Goal: Task Accomplishment & Management: Complete application form

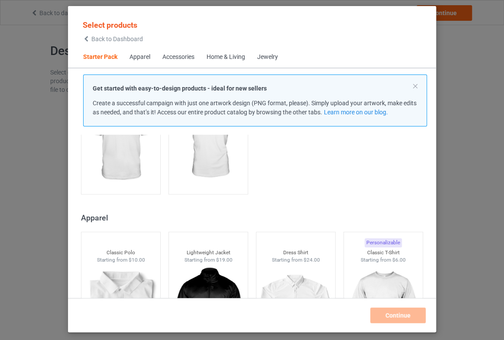
scroll to position [286, 0]
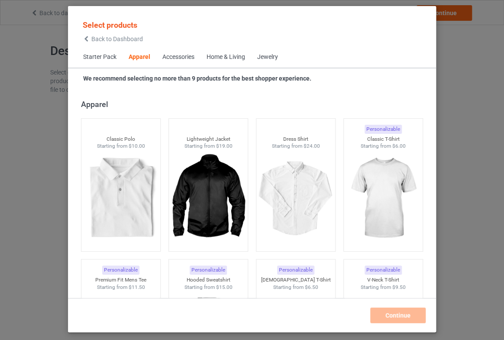
scroll to position [404, 0]
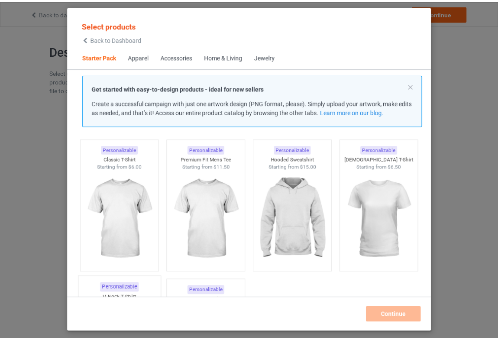
scroll to position [39, 0]
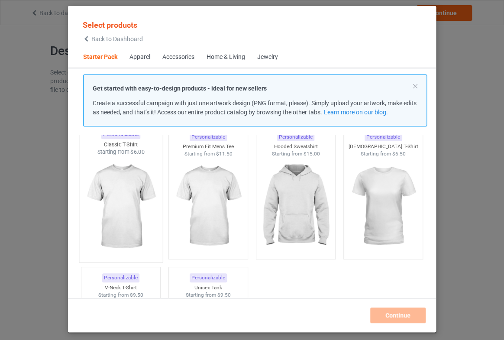
click at [132, 212] on img at bounding box center [120, 207] width 81 height 102
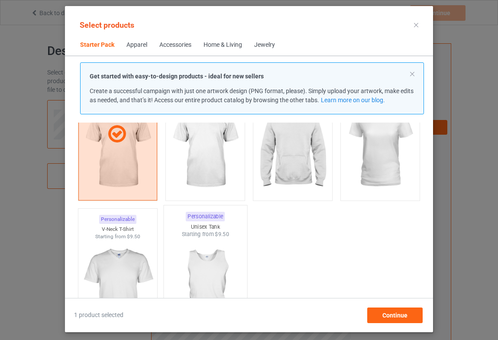
scroll to position [157, 0]
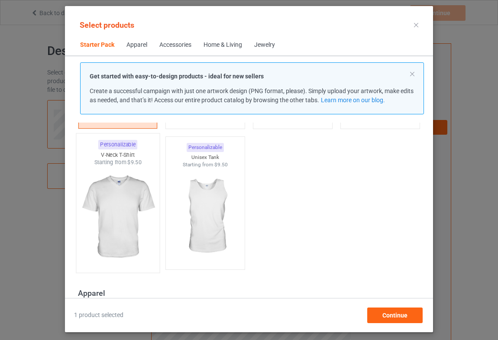
click at [122, 226] on img at bounding box center [117, 217] width 81 height 102
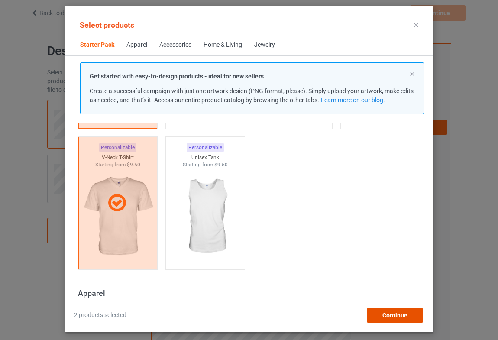
click at [385, 313] on span "Continue" at bounding box center [394, 315] width 25 height 7
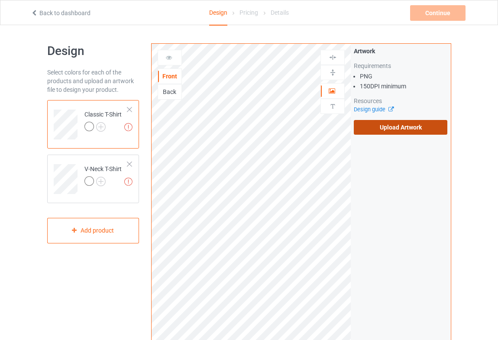
click at [398, 127] on label "Upload Artwork" at bounding box center [400, 127] width 93 height 15
click at [0, 0] on input "Upload Artwork" at bounding box center [0, 0] width 0 height 0
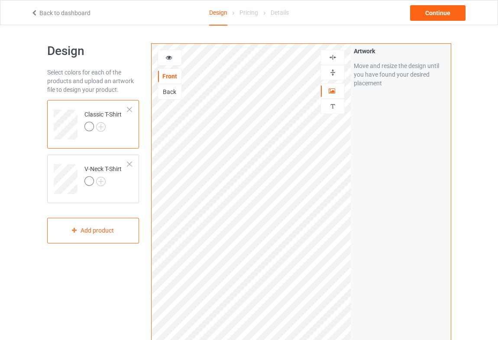
click at [172, 59] on icon at bounding box center [168, 56] width 7 height 6
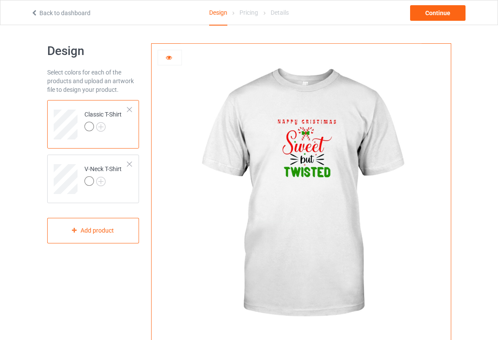
click at [303, 148] on img at bounding box center [300, 194] width 241 height 301
click at [164, 76] on div at bounding box center [300, 194] width 299 height 301
click at [165, 57] on icon at bounding box center [168, 56] width 7 height 6
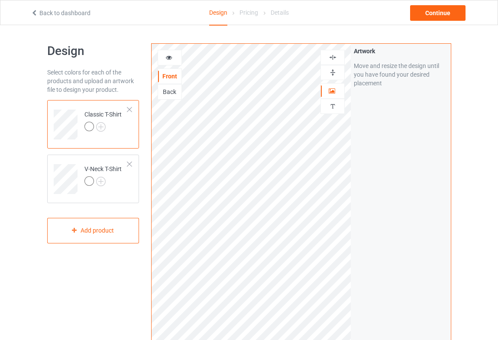
click at [165, 59] on icon at bounding box center [168, 56] width 7 height 6
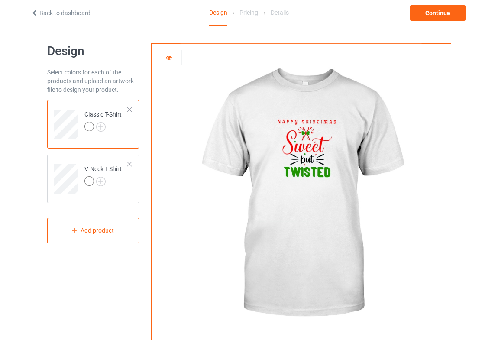
click at [88, 126] on div at bounding box center [89, 127] width 10 height 10
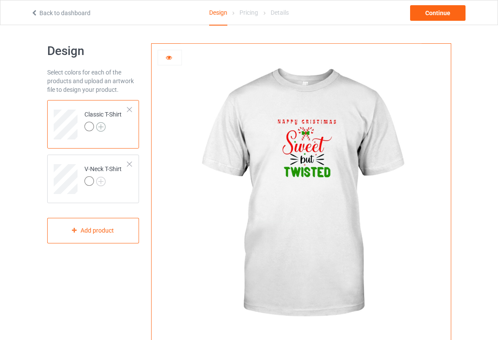
click at [99, 126] on img at bounding box center [101, 127] width 10 height 10
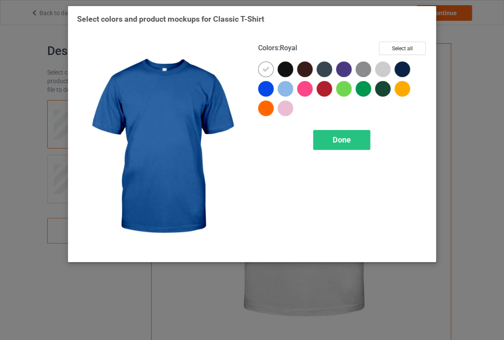
click at [262, 88] on div at bounding box center [266, 89] width 16 height 16
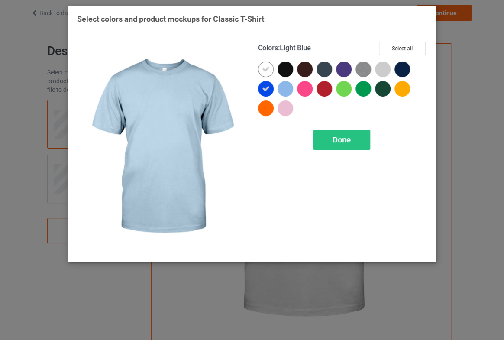
click at [285, 86] on div at bounding box center [285, 89] width 16 height 16
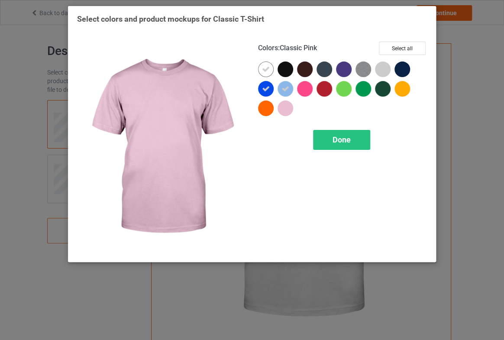
click at [285, 106] on div at bounding box center [285, 108] width 16 height 16
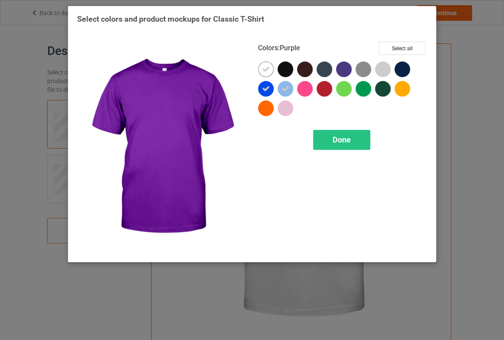
click at [344, 67] on div at bounding box center [344, 69] width 16 height 16
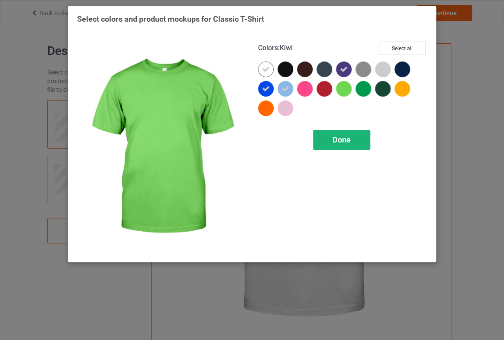
click at [343, 138] on span "Done" at bounding box center [341, 139] width 18 height 9
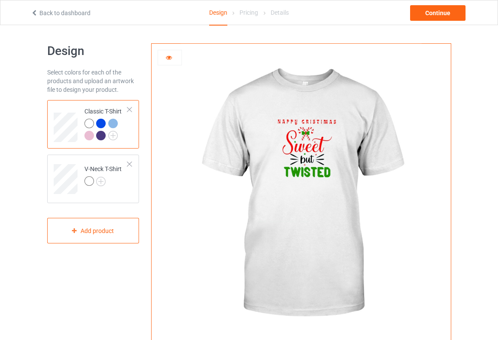
click at [101, 123] on div at bounding box center [101, 124] width 10 height 10
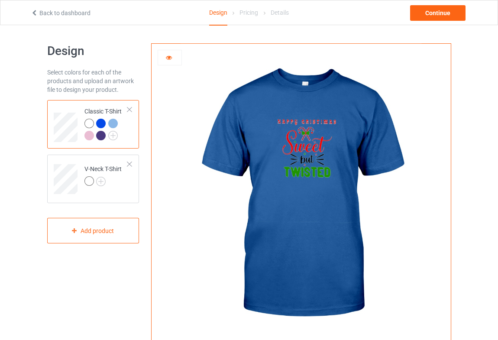
click at [109, 122] on div at bounding box center [113, 124] width 10 height 10
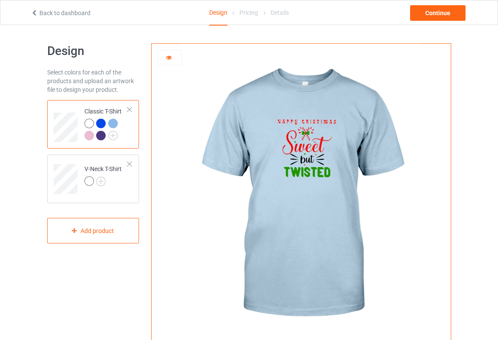
click at [97, 134] on div at bounding box center [101, 136] width 10 height 10
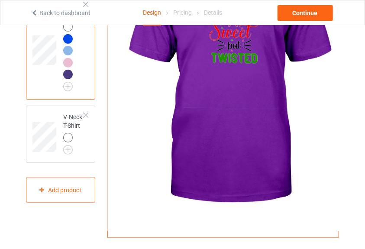
scroll to position [61, 0]
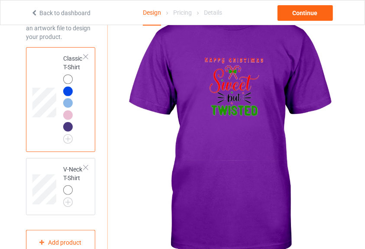
click at [68, 104] on div at bounding box center [68, 103] width 10 height 10
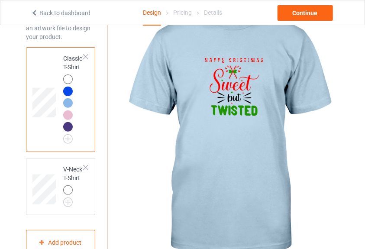
click at [67, 93] on div at bounding box center [68, 92] width 10 height 10
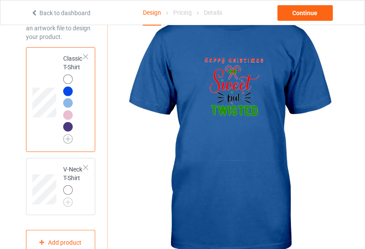
click at [70, 137] on img at bounding box center [68, 139] width 10 height 10
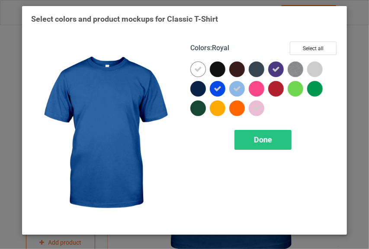
click at [216, 88] on icon at bounding box center [218, 89] width 8 height 8
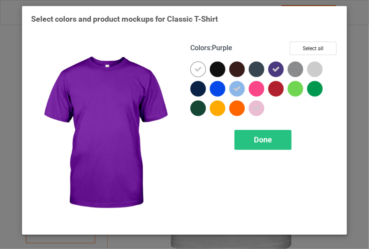
click at [278, 70] on icon at bounding box center [277, 69] width 8 height 8
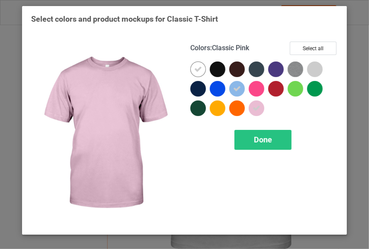
click at [262, 109] on div at bounding box center [257, 108] width 16 height 16
click at [260, 109] on div at bounding box center [257, 108] width 16 height 16
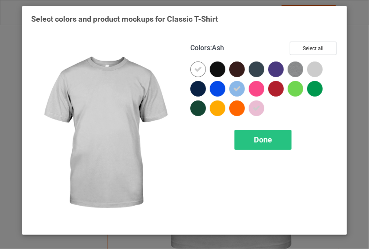
click at [319, 67] on div at bounding box center [316, 69] width 16 height 16
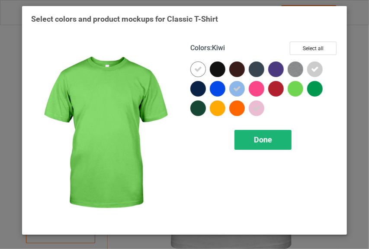
click at [263, 141] on span "Done" at bounding box center [263, 139] width 18 height 9
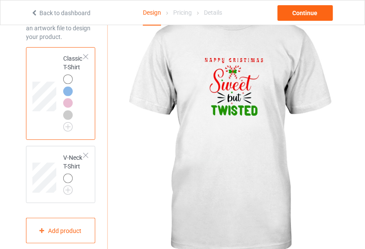
click at [68, 92] on div at bounding box center [68, 92] width 10 height 10
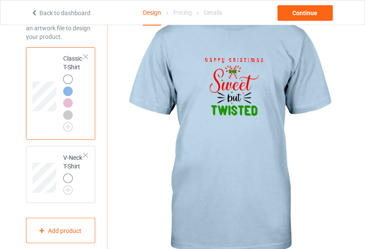
click at [67, 103] on div at bounding box center [68, 103] width 10 height 10
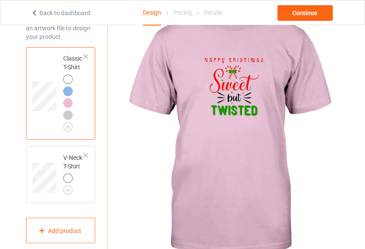
click at [66, 117] on div at bounding box center [68, 115] width 10 height 10
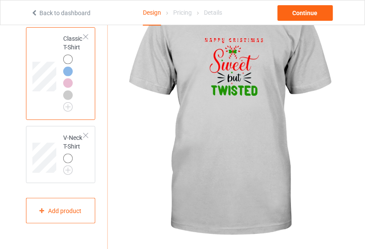
scroll to position [90, 0]
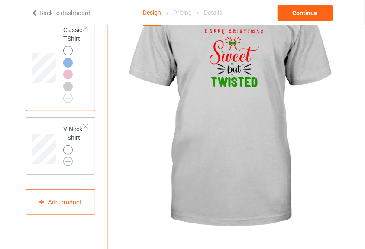
click at [71, 162] on img at bounding box center [68, 162] width 10 height 10
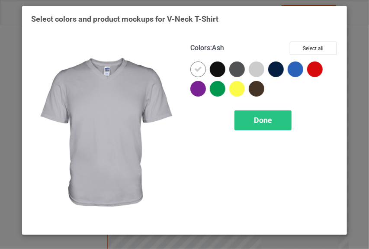
click at [260, 68] on div at bounding box center [257, 69] width 16 height 16
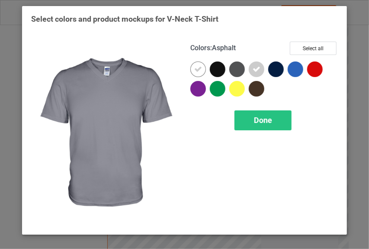
click at [237, 70] on div at bounding box center [238, 69] width 16 height 16
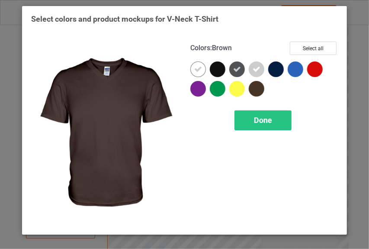
click at [256, 88] on div at bounding box center [257, 89] width 16 height 16
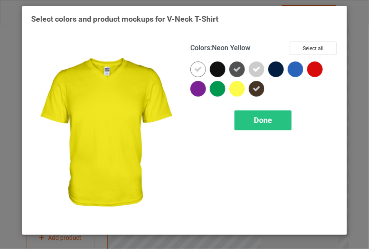
click at [239, 88] on div at bounding box center [238, 89] width 16 height 16
click at [258, 118] on span "Done" at bounding box center [263, 120] width 18 height 9
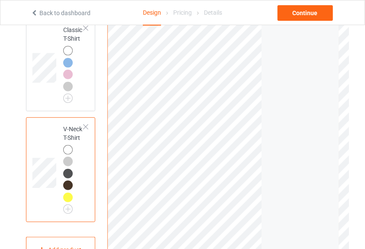
click at [66, 196] on div at bounding box center [68, 198] width 10 height 10
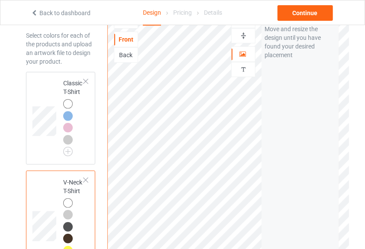
scroll to position [3, 0]
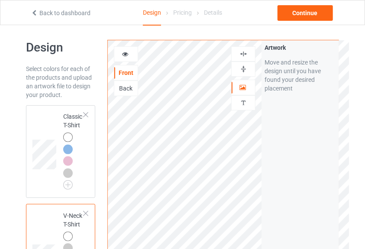
click at [123, 54] on icon at bounding box center [125, 53] width 7 height 6
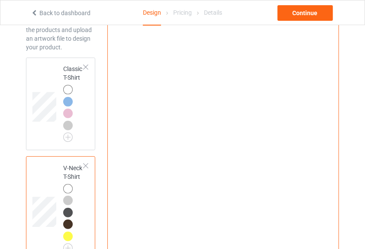
scroll to position [61, 0]
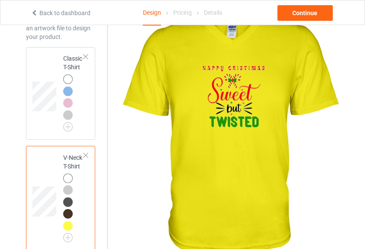
click at [66, 212] on div at bounding box center [68, 214] width 10 height 10
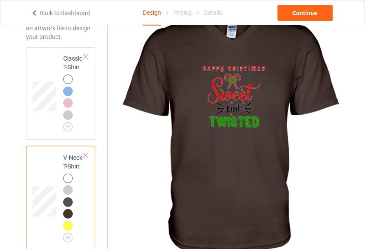
click at [67, 199] on div at bounding box center [68, 202] width 10 height 10
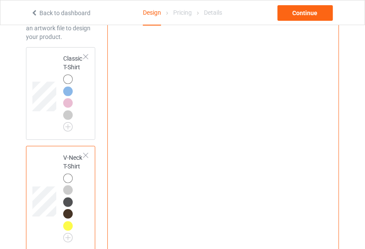
click at [68, 189] on div at bounding box center [68, 190] width 10 height 10
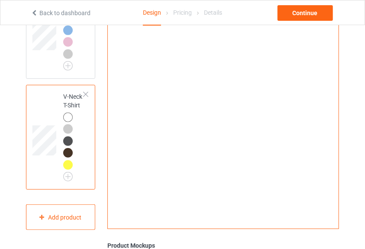
scroll to position [148, 0]
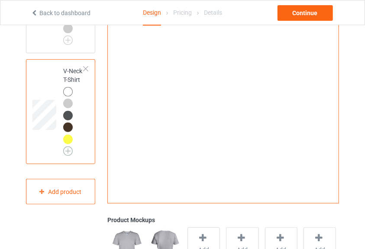
click at [67, 150] on img at bounding box center [68, 151] width 10 height 10
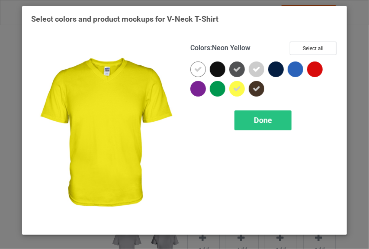
click at [238, 90] on icon at bounding box center [238, 89] width 8 height 8
click at [264, 122] on span "Done" at bounding box center [263, 120] width 18 height 9
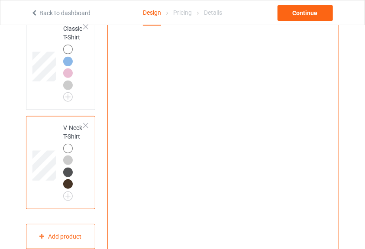
scroll to position [90, 0]
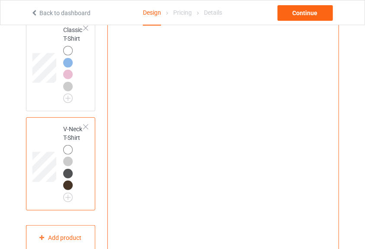
click at [68, 186] on div at bounding box center [68, 185] width 10 height 10
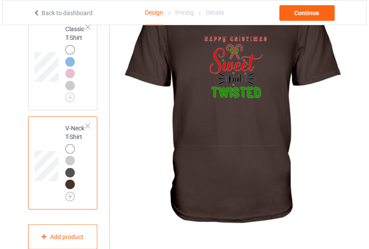
scroll to position [119, 0]
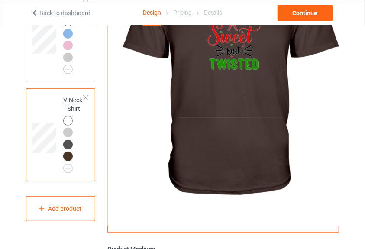
click at [132, 146] on img at bounding box center [228, 75] width 241 height 301
click at [68, 207] on div "Add product" at bounding box center [60, 209] width 69 height 26
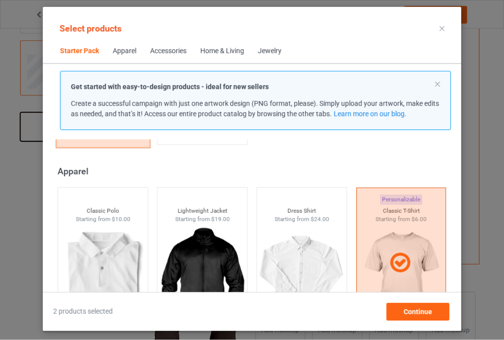
scroll to position [299, 0]
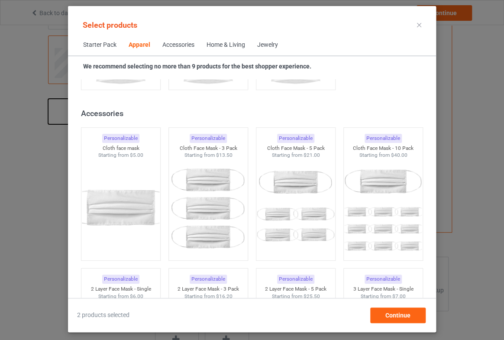
scroll to position [1873, 0]
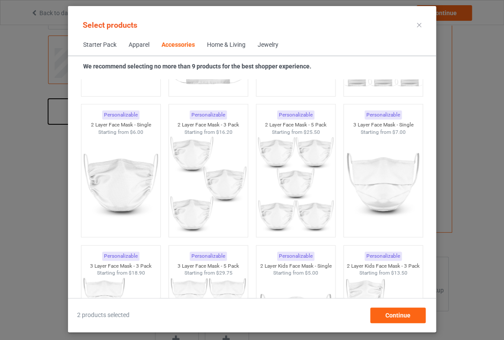
scroll to position [2030, 0]
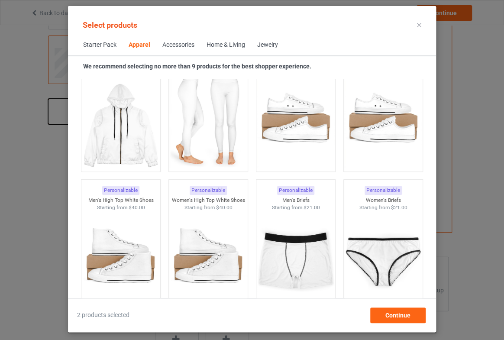
scroll to position [929, 0]
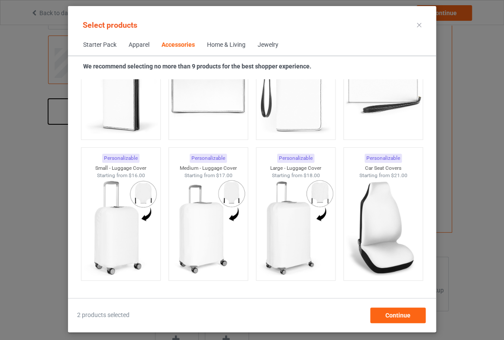
scroll to position [3697, 0]
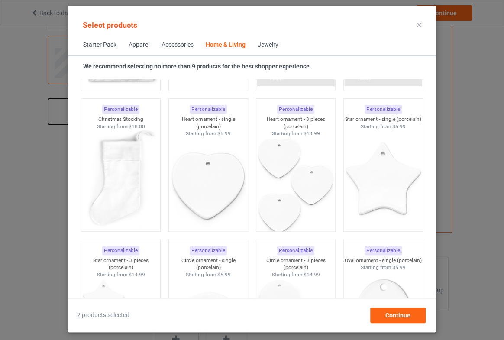
scroll to position [5855, 0]
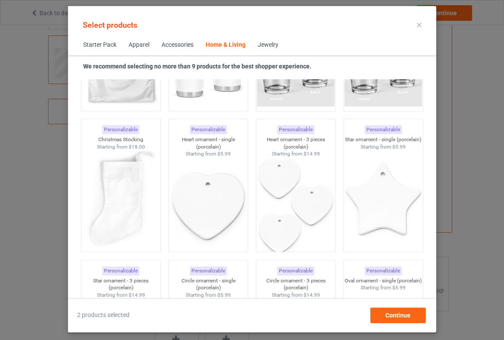
click at [269, 45] on div "Jewelry" at bounding box center [268, 45] width 21 height 9
click at [270, 44] on div "Jewelry" at bounding box center [268, 45] width 21 height 9
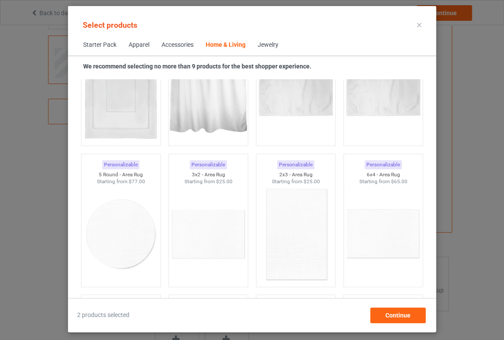
scroll to position [4832, 0]
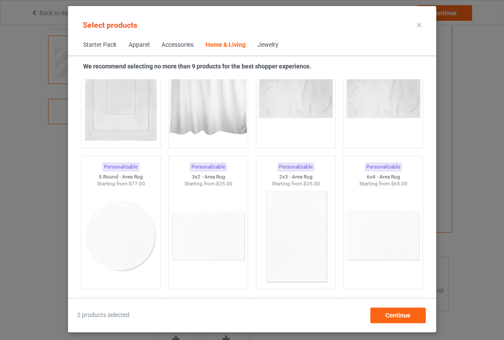
click at [173, 42] on div "Accessories" at bounding box center [177, 45] width 32 height 9
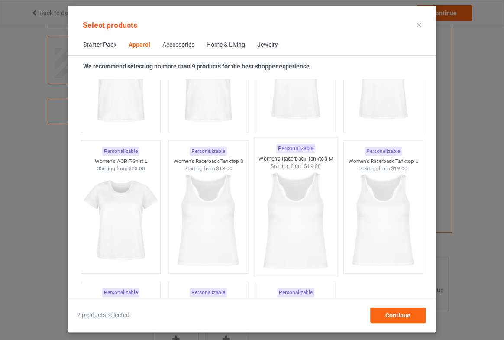
scroll to position [1547, 0]
click at [291, 112] on img at bounding box center [295, 81] width 81 height 102
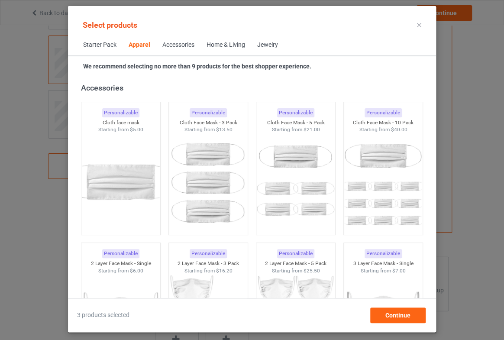
scroll to position [1901, 0]
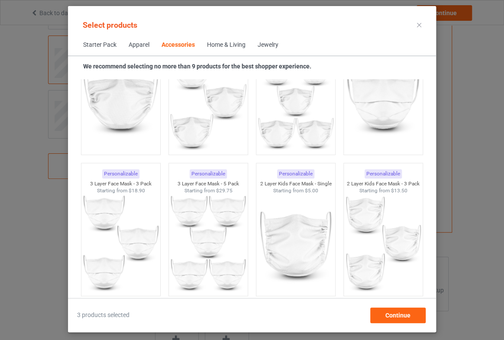
scroll to position [2138, 0]
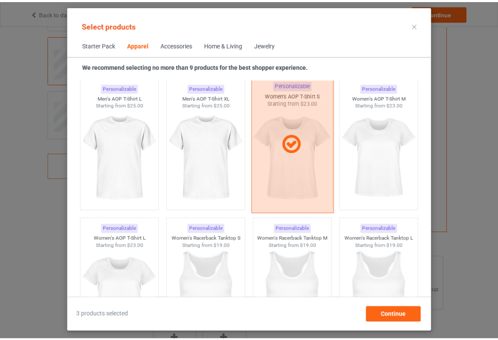
scroll to position [1468, 0]
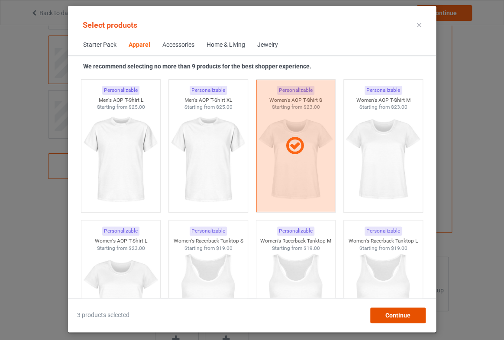
click at [392, 312] on span "Continue" at bounding box center [397, 315] width 25 height 7
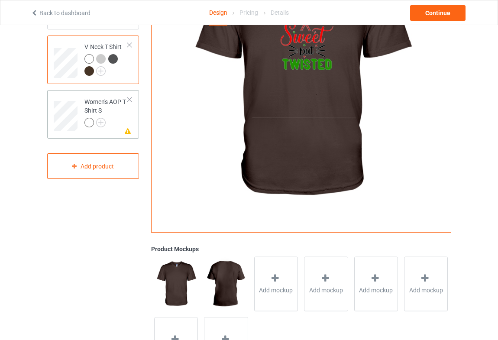
click at [93, 106] on div "Women's AOP T-Shirt S" at bounding box center [105, 111] width 43 height 29
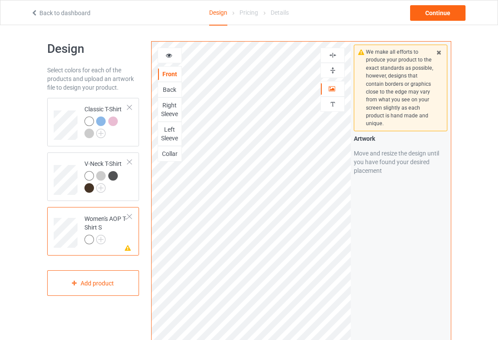
scroll to position [1, 0]
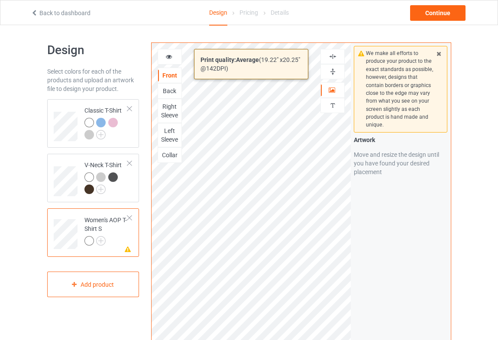
click at [364, 320] on div "Print quality: Average ( 19.22 " x 20.25 " @ 142 DPI) Front Back Right Sleeve L…" at bounding box center [301, 207] width 300 height 330
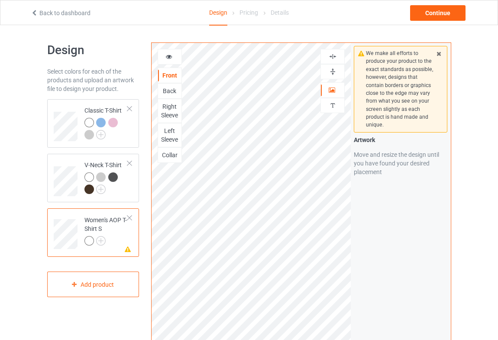
click at [122, 248] on td "Missing artwork on 4 side(s) Women's AOP T-Shirt S" at bounding box center [106, 231] width 53 height 39
click at [126, 248] on icon at bounding box center [127, 248] width 7 height 6
click at [170, 60] on div at bounding box center [169, 56] width 23 height 9
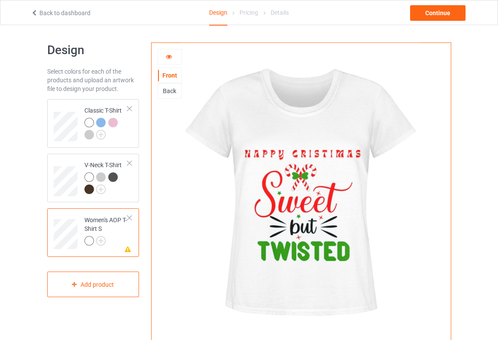
click at [168, 58] on icon at bounding box center [168, 55] width 7 height 6
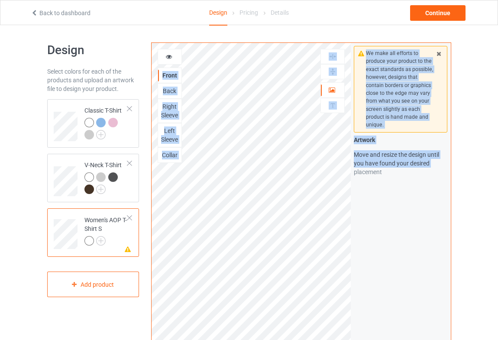
click at [332, 298] on div "Front Back Right Sleeve Left Sleeve Collar Artwork Personalized text Print Guid…" at bounding box center [301, 207] width 300 height 330
click at [170, 58] on icon at bounding box center [168, 55] width 7 height 6
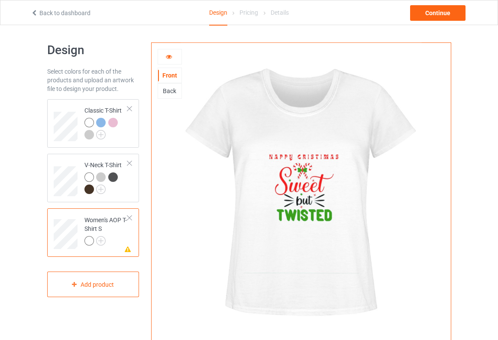
click at [171, 57] on icon at bounding box center [168, 55] width 7 height 6
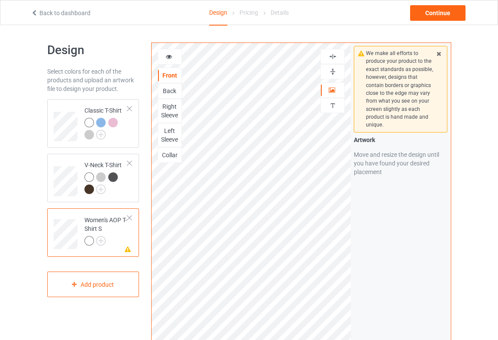
click at [167, 60] on div at bounding box center [169, 56] width 23 height 9
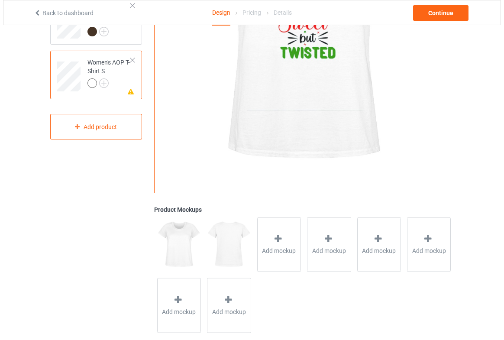
scroll to position [173, 0]
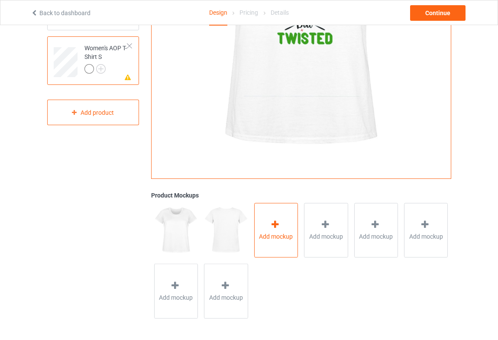
click at [282, 229] on div "Add mockup" at bounding box center [276, 230] width 44 height 55
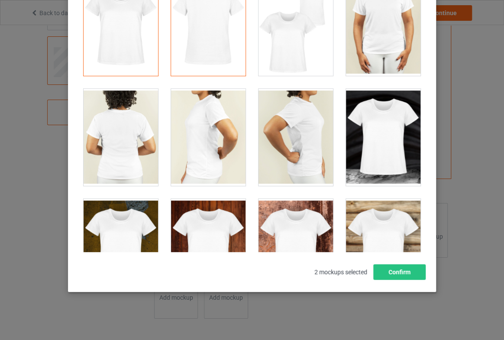
scroll to position [0, 0]
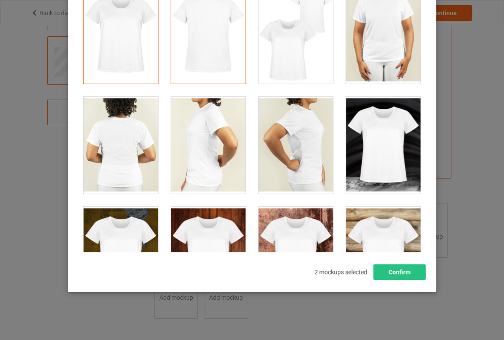
click at [374, 145] on div at bounding box center [383, 145] width 74 height 97
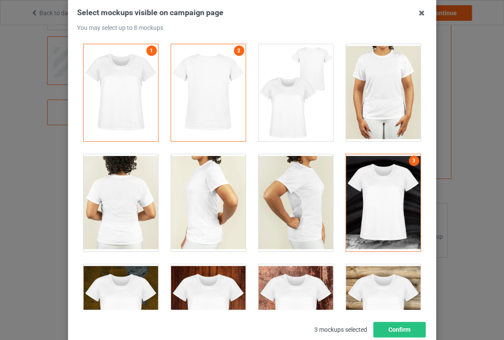
scroll to position [28, 0]
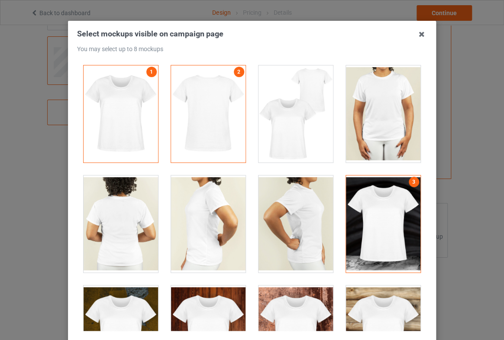
click at [362, 97] on div at bounding box center [383, 113] width 74 height 97
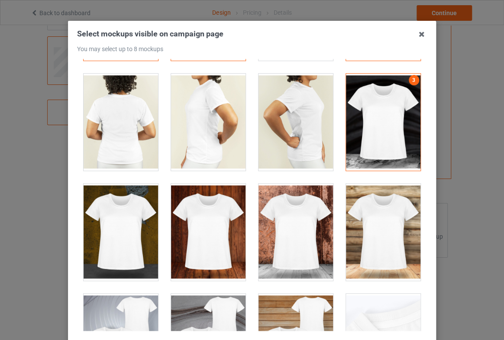
scroll to position [118, 0]
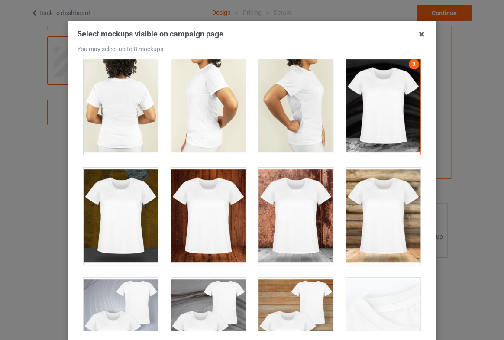
click at [121, 221] on div at bounding box center [121, 215] width 74 height 97
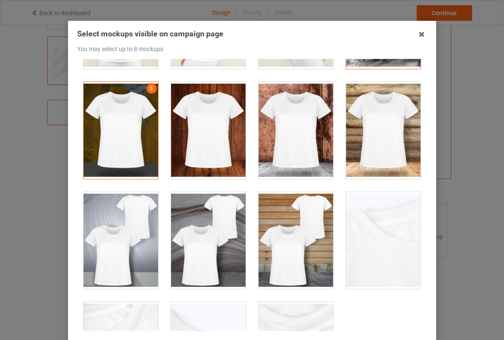
scroll to position [236, 0]
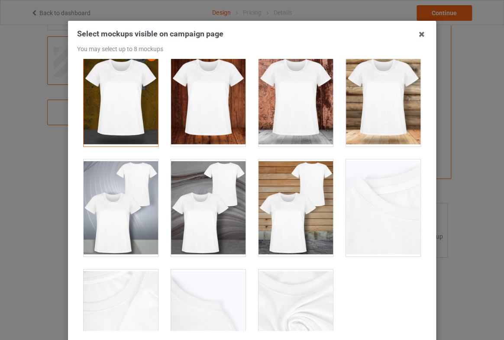
click at [131, 203] on div at bounding box center [121, 207] width 74 height 97
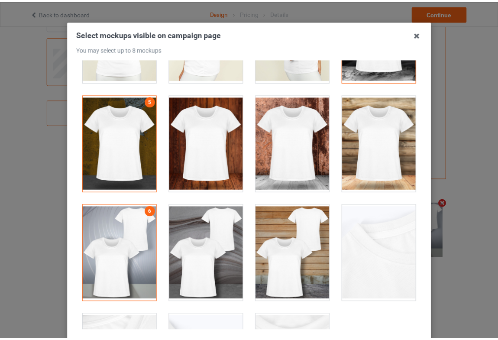
scroll to position [277, 0]
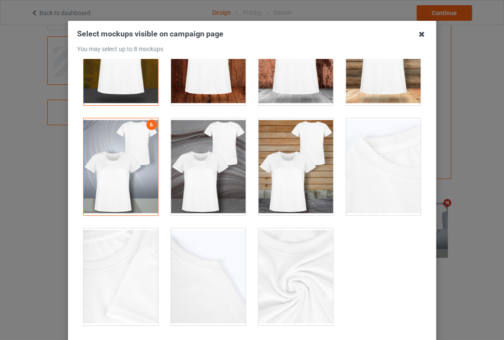
click at [415, 32] on icon at bounding box center [422, 34] width 14 height 14
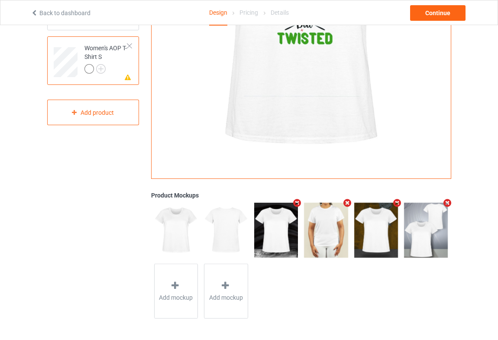
click at [282, 229] on img at bounding box center [276, 230] width 44 height 55
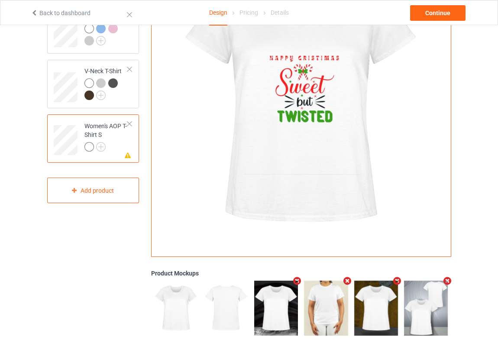
scroll to position [94, 0]
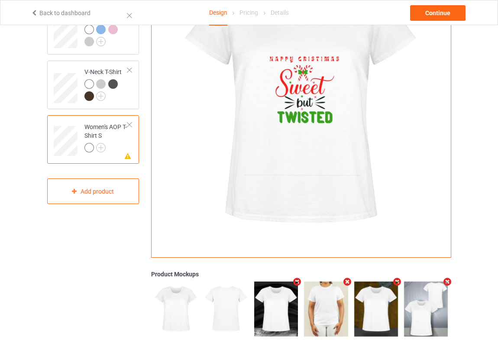
click at [280, 309] on img at bounding box center [276, 308] width 44 height 55
click at [326, 307] on img at bounding box center [326, 308] width 44 height 55
click at [377, 306] on img at bounding box center [376, 308] width 44 height 55
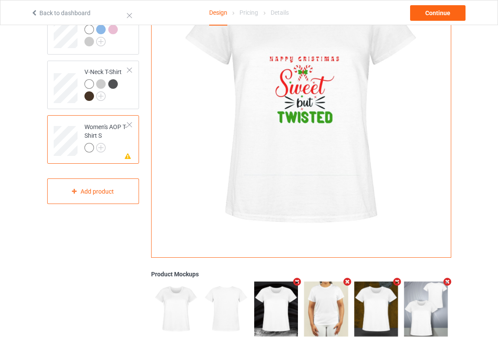
click at [377, 306] on img at bounding box center [376, 308] width 44 height 55
click at [415, 306] on img at bounding box center [426, 308] width 44 height 55
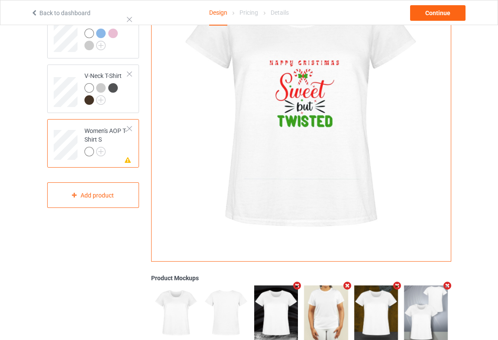
scroll to position [0, 0]
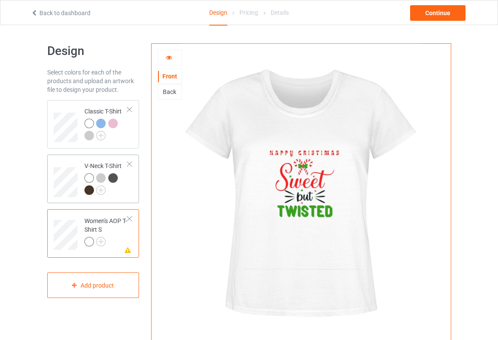
click at [88, 161] on td "V-Neck T-Shirt" at bounding box center [106, 179] width 53 height 42
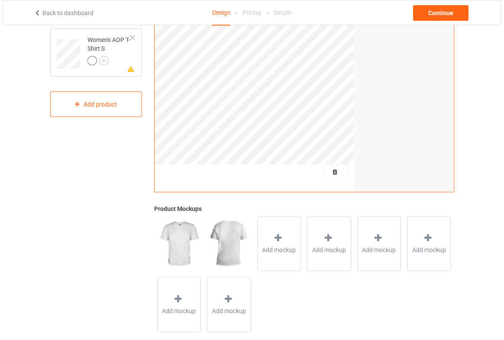
scroll to position [194, 0]
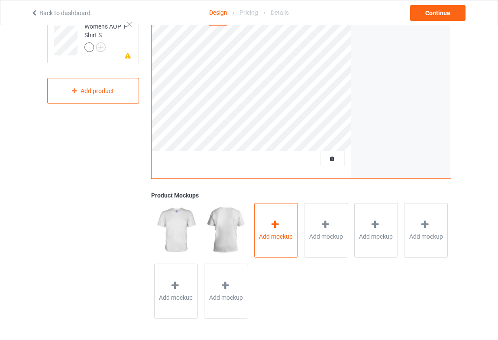
click at [272, 234] on span "Add mockup" at bounding box center [276, 236] width 34 height 9
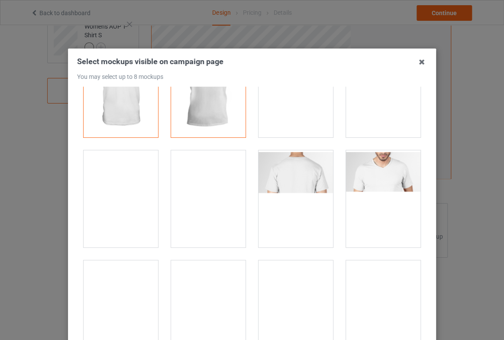
scroll to position [39, 0]
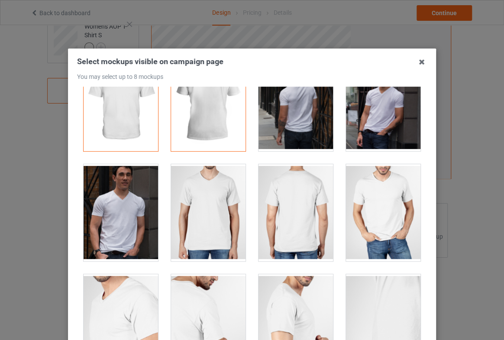
click at [99, 209] on div at bounding box center [121, 212] width 74 height 97
click at [363, 210] on div at bounding box center [383, 212] width 74 height 97
click at [372, 125] on div at bounding box center [383, 102] width 74 height 97
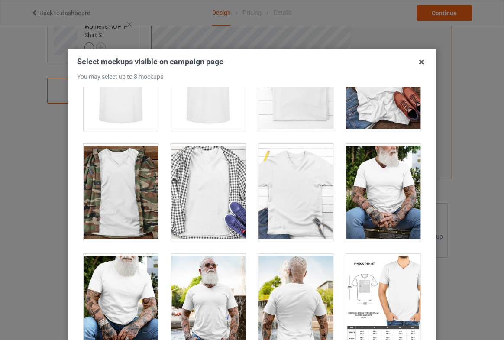
scroll to position [393, 0]
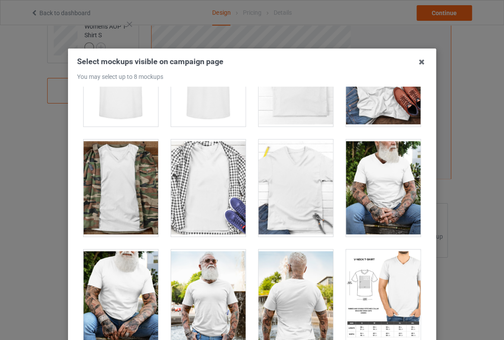
click at [368, 194] on div at bounding box center [383, 187] width 74 height 97
click at [203, 289] on div at bounding box center [208, 297] width 74 height 97
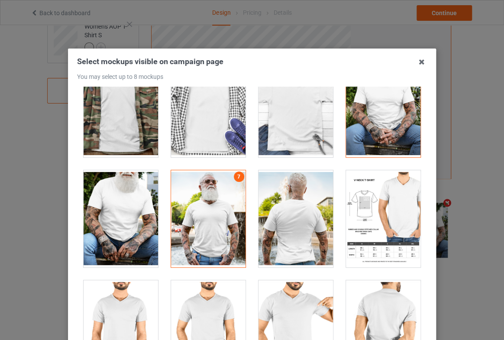
scroll to position [472, 0]
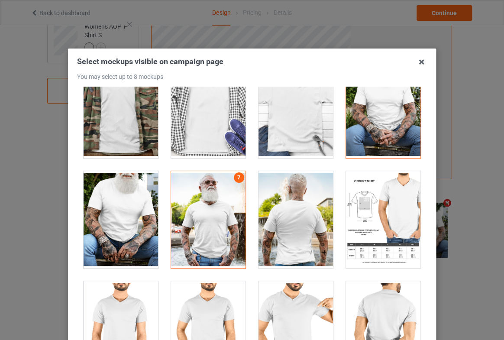
click at [363, 217] on div at bounding box center [383, 219] width 74 height 97
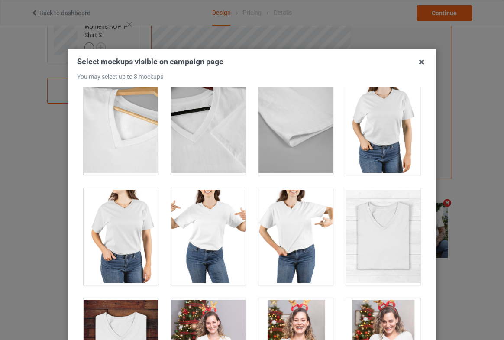
scroll to position [1062, 0]
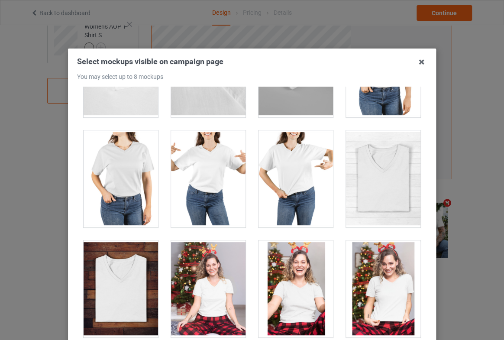
click at [123, 180] on div at bounding box center [121, 178] width 74 height 97
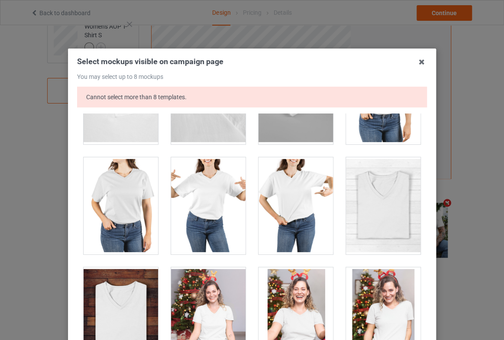
click at [128, 202] on div at bounding box center [121, 205] width 74 height 97
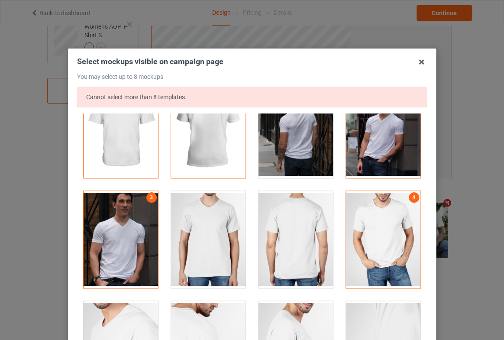
scroll to position [0, 0]
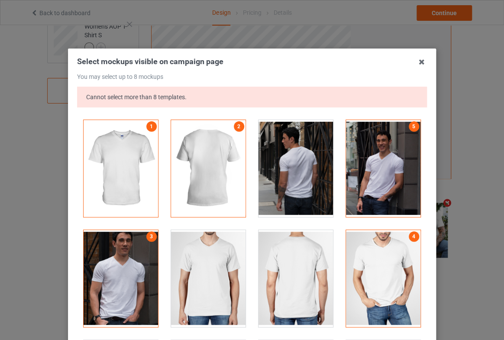
click at [381, 267] on div at bounding box center [383, 278] width 74 height 97
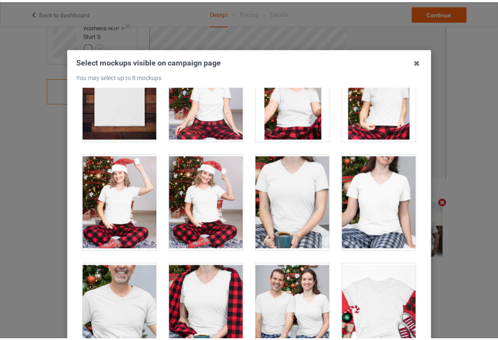
scroll to position [1259, 0]
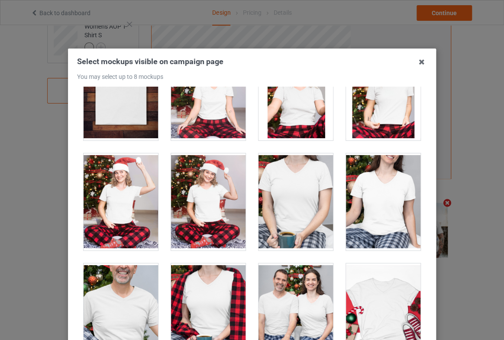
click at [212, 199] on div at bounding box center [208, 201] width 74 height 97
click at [422, 62] on icon at bounding box center [422, 62] width 14 height 14
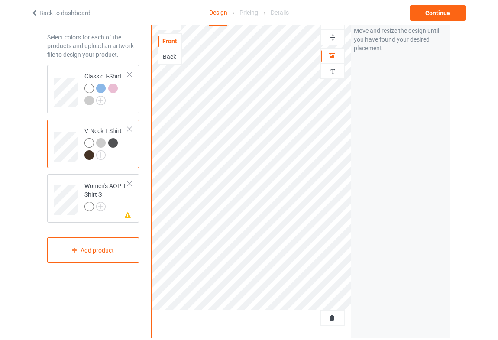
scroll to position [0, 0]
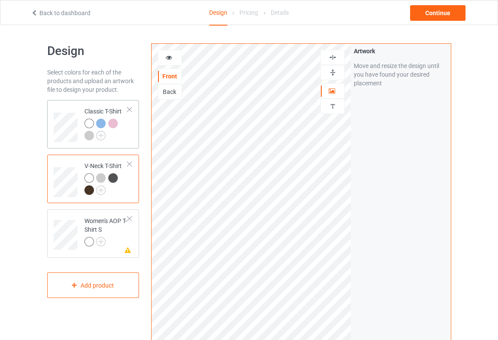
click at [116, 126] on div at bounding box center [114, 125] width 12 height 12
click at [121, 124] on div at bounding box center [105, 131] width 43 height 24
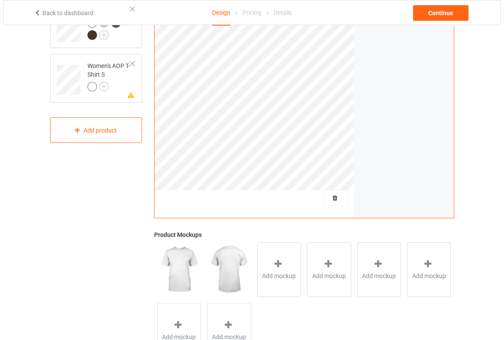
scroll to position [194, 0]
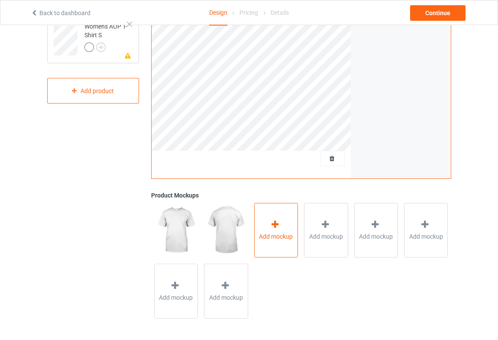
click at [276, 232] on span "Add mockup" at bounding box center [276, 236] width 34 height 9
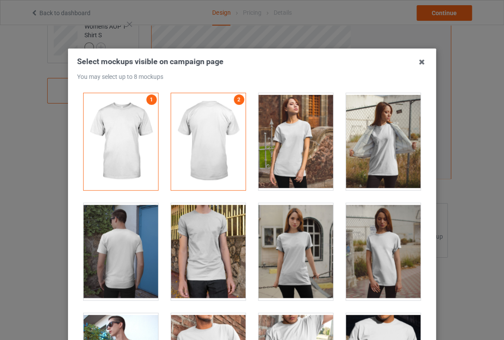
click at [292, 161] on div at bounding box center [295, 141] width 74 height 97
click at [300, 267] on div at bounding box center [295, 251] width 74 height 97
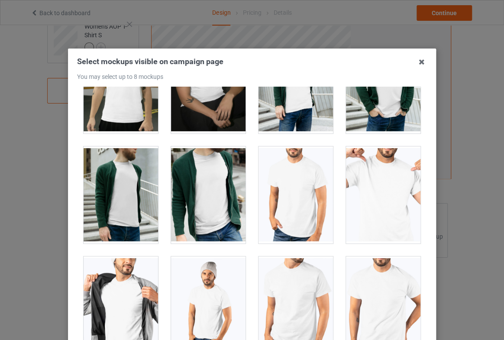
scroll to position [1574, 0]
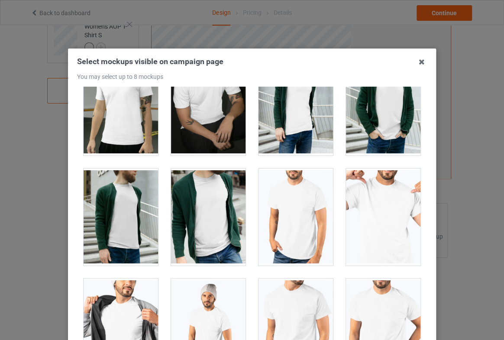
click at [213, 231] on div at bounding box center [208, 216] width 74 height 97
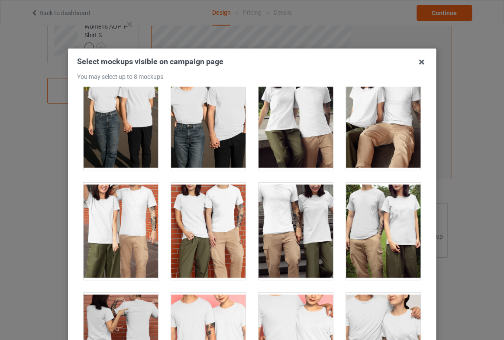
scroll to position [2975, 0]
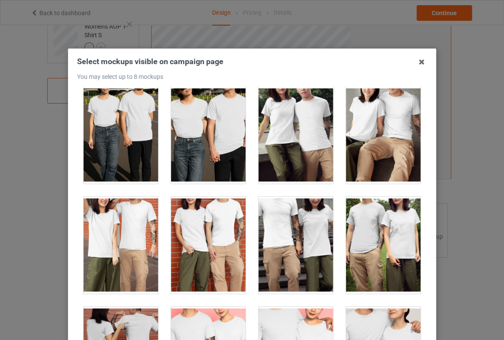
click at [135, 248] on div at bounding box center [121, 244] width 74 height 97
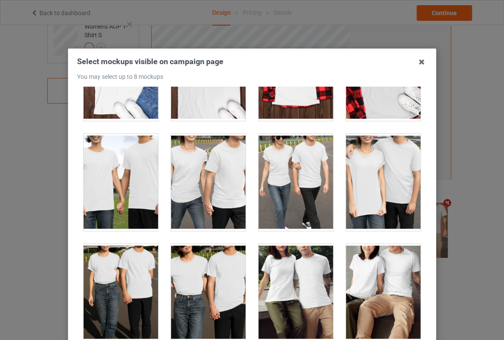
click at [199, 180] on div at bounding box center [208, 182] width 74 height 97
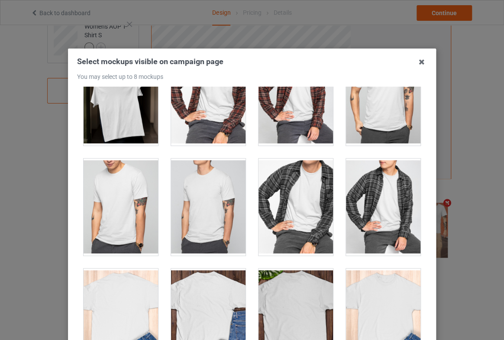
scroll to position [2345, 0]
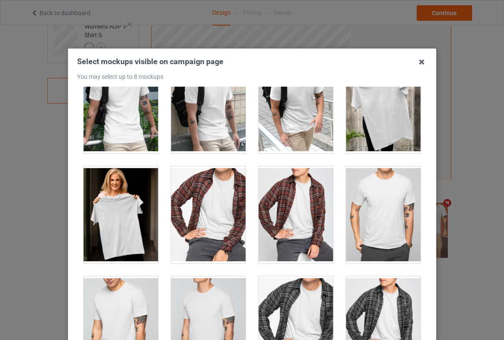
click at [112, 213] on div at bounding box center [121, 214] width 74 height 97
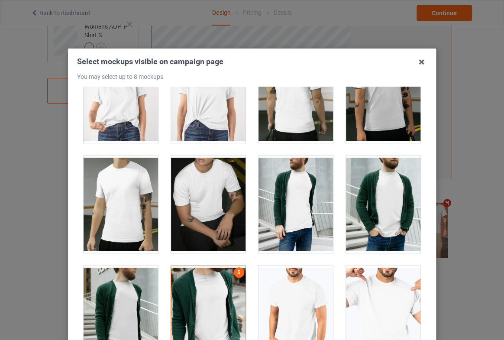
scroll to position [1480, 0]
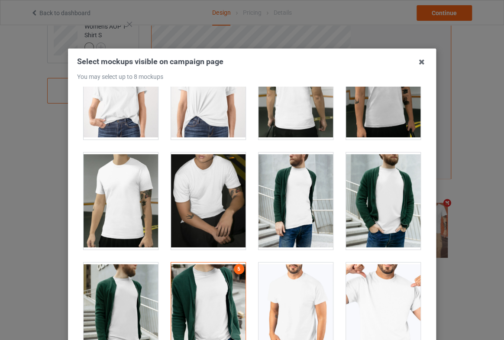
click at [364, 194] on div at bounding box center [383, 200] width 74 height 97
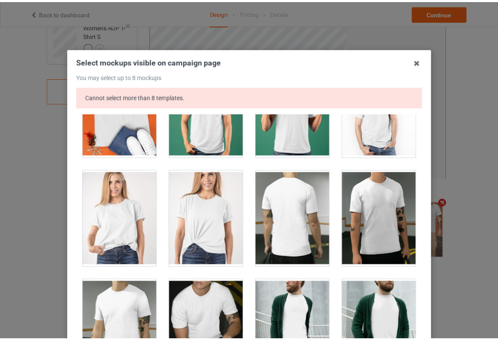
scroll to position [1362, 0]
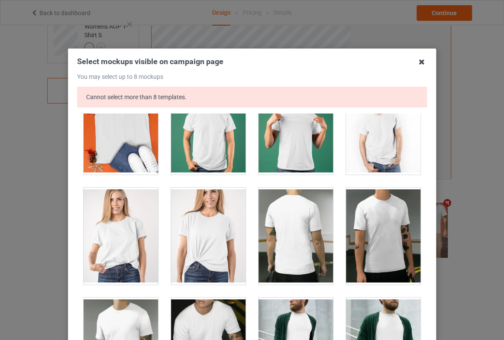
click at [419, 59] on icon at bounding box center [422, 62] width 14 height 14
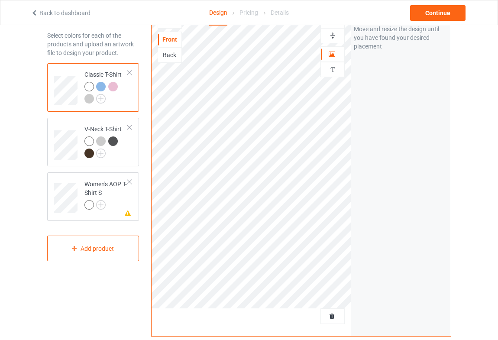
scroll to position [0, 0]
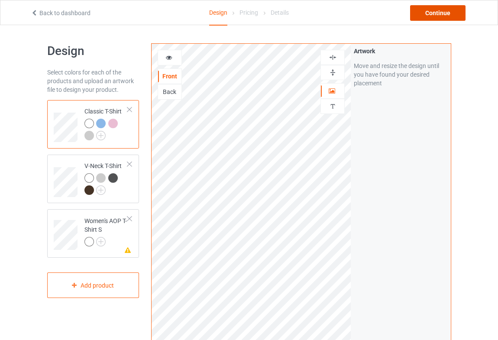
click at [446, 15] on div "Continue" at bounding box center [437, 13] width 55 height 16
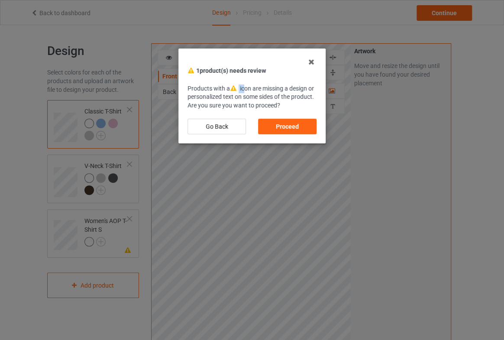
drag, startPoint x: 229, startPoint y: 89, endPoint x: 248, endPoint y: 87, distance: 18.2
click at [247, 87] on div "Products with a icon are missing a design or personalized text on some sides of…" at bounding box center [251, 97] width 129 height 26
drag, startPoint x: 264, startPoint y: 88, endPoint x: 307, endPoint y: 87, distance: 43.3
click at [307, 87] on div "Products with a icon are missing a design or personalized text on some sides of…" at bounding box center [251, 97] width 129 height 26
drag, startPoint x: 226, startPoint y: 100, endPoint x: 298, endPoint y: 97, distance: 71.9
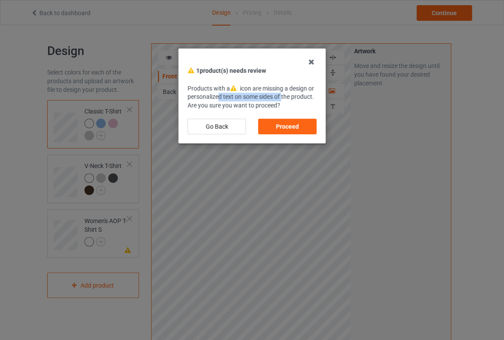
click at [291, 97] on div "Products with a icon are missing a design or personalized text on some sides of…" at bounding box center [251, 97] width 129 height 26
click at [299, 97] on div "Products with a icon are missing a design or personalized text on some sides of…" at bounding box center [251, 97] width 129 height 26
drag, startPoint x: 211, startPoint y: 106, endPoint x: 301, endPoint y: 102, distance: 90.1
click at [301, 102] on div "Products with a icon are missing a design or personalized text on some sides of…" at bounding box center [251, 97] width 129 height 26
click at [304, 102] on div "Products with a icon are missing a design or personalized text on some sides of…" at bounding box center [251, 97] width 129 height 26
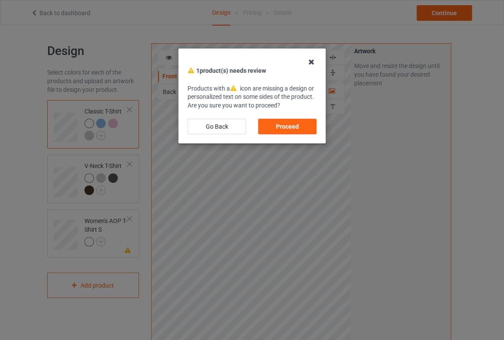
click at [310, 63] on icon at bounding box center [311, 62] width 14 height 14
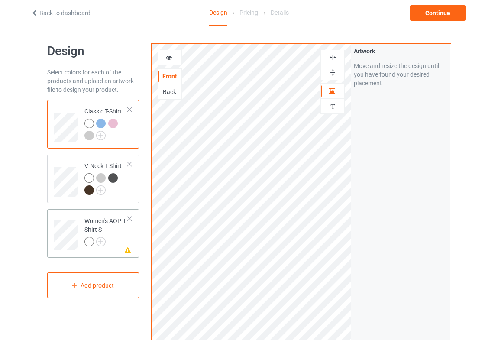
click at [132, 251] on div "Missing artwork on 4 side(s) Women's AOP T-Shirt S" at bounding box center [93, 233] width 92 height 48
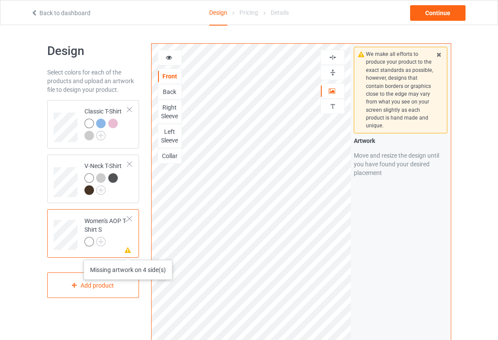
click at [128, 251] on icon at bounding box center [127, 249] width 7 height 6
click at [332, 74] on img at bounding box center [332, 72] width 8 height 8
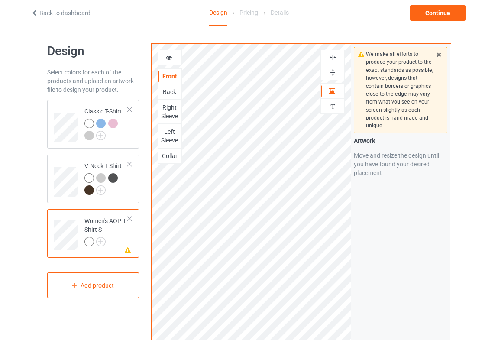
click at [332, 57] on img at bounding box center [332, 57] width 8 height 8
click at [330, 72] on img at bounding box center [332, 72] width 8 height 8
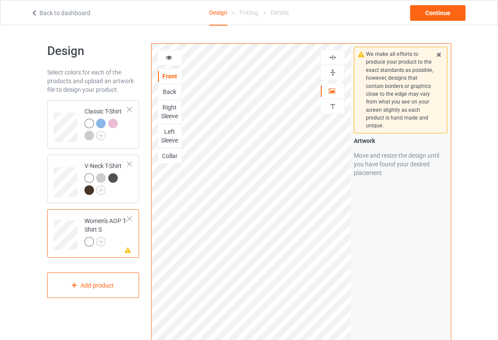
click at [372, 220] on div "We make all efforts to produce your product to the exact standards as possible,…" at bounding box center [401, 208] width 100 height 329
drag, startPoint x: 375, startPoint y: 53, endPoint x: 416, endPoint y: 54, distance: 41.1
click at [416, 54] on div "We make all efforts to produce your product to the exact standards as possible,…" at bounding box center [400, 90] width 69 height 80
drag, startPoint x: 384, startPoint y: 63, endPoint x: 428, endPoint y: 63, distance: 44.1
click at [428, 63] on div "We make all efforts to produce your product to the exact standards as possible,…" at bounding box center [400, 90] width 69 height 80
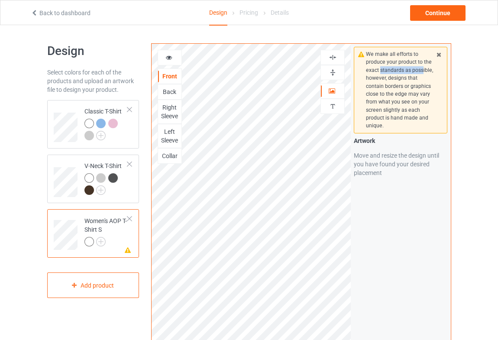
drag, startPoint x: 381, startPoint y: 69, endPoint x: 422, endPoint y: 69, distance: 41.1
click at [422, 69] on div "We make all efforts to produce your product to the exact standards as possible,…" at bounding box center [400, 90] width 69 height 80
drag, startPoint x: 375, startPoint y: 80, endPoint x: 414, endPoint y: 80, distance: 38.5
click at [414, 80] on div "We make all efforts to produce your product to the exact standards as possible,…" at bounding box center [400, 90] width 69 height 80
drag, startPoint x: 392, startPoint y: 88, endPoint x: 419, endPoint y: 87, distance: 26.4
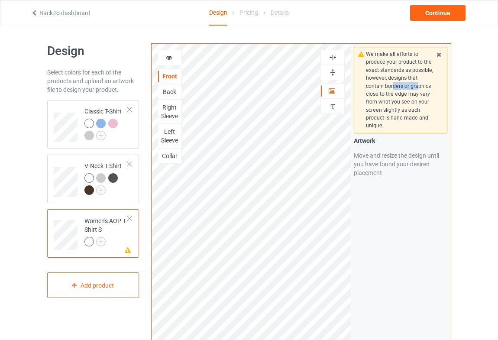
click at [419, 87] on div "We make all efforts to produce your product to the exact standards as possible,…" at bounding box center [400, 90] width 69 height 80
drag, startPoint x: 390, startPoint y: 92, endPoint x: 422, endPoint y: 92, distance: 31.6
click at [422, 92] on div "We make all efforts to produce your product to the exact standards as possible,…" at bounding box center [400, 90] width 69 height 80
drag, startPoint x: 383, startPoint y: 100, endPoint x: 417, endPoint y: 99, distance: 34.6
click at [417, 99] on div "We make all efforts to produce your product to the exact standards as possible,…" at bounding box center [400, 90] width 69 height 80
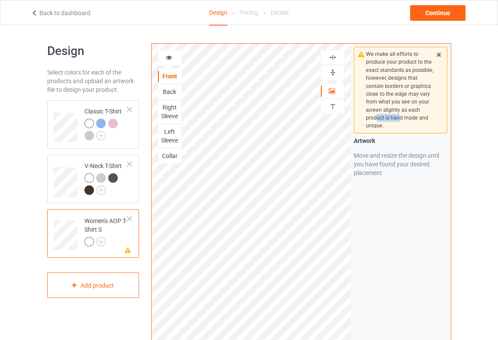
drag, startPoint x: 376, startPoint y: 115, endPoint x: 375, endPoint y: 125, distance: 10.4
click at [398, 116] on div "We make all efforts to produce your product to the exact standards as possible,…" at bounding box center [400, 90] width 69 height 80
drag, startPoint x: 373, startPoint y: 127, endPoint x: 380, endPoint y: 127, distance: 6.9
click at [380, 127] on div "We make all efforts to produce your product to the exact standards as possible,…" at bounding box center [400, 90] width 69 height 80
click at [130, 220] on div at bounding box center [129, 219] width 6 height 6
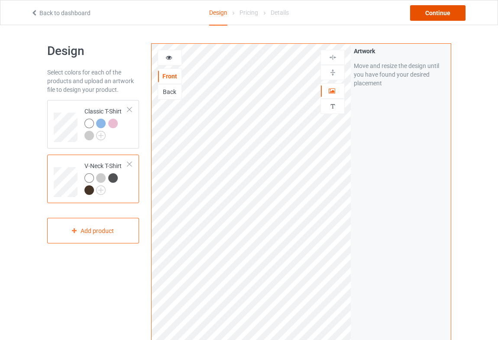
click at [448, 10] on div "Continue" at bounding box center [437, 13] width 55 height 16
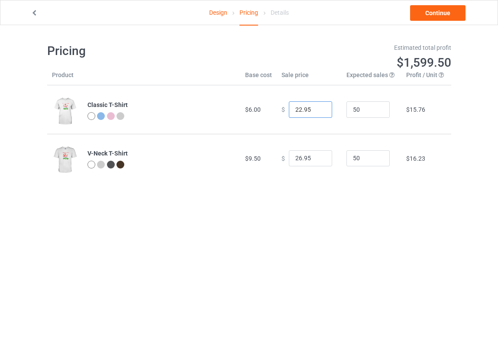
click at [296, 110] on input "22.95" at bounding box center [310, 109] width 43 height 16
drag, startPoint x: 303, startPoint y: 109, endPoint x: 294, endPoint y: 109, distance: 9.1
click at [294, 109] on input "2.95" at bounding box center [310, 109] width 43 height 16
type input "20.00"
drag, startPoint x: 309, startPoint y: 158, endPoint x: 294, endPoint y: 159, distance: 14.3
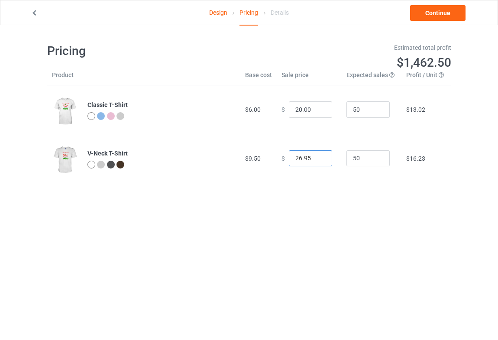
click at [294, 159] on input "26.95" at bounding box center [310, 158] width 43 height 16
type input "22.00"
click at [309, 195] on div "Pricing Estimated total profit $1,232.50 Product Base cost Sale price Expected …" at bounding box center [249, 112] width 404 height 175
click at [437, 16] on link "Continue" at bounding box center [437, 13] width 55 height 16
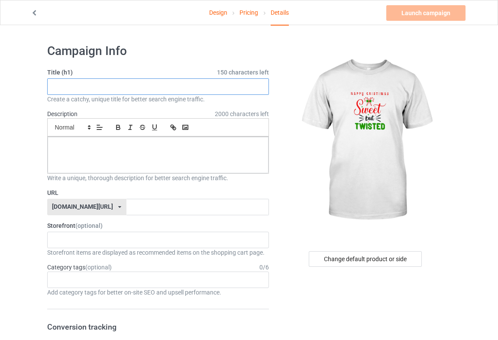
click at [71, 89] on input "text" at bounding box center [158, 86] width 222 height 16
click at [137, 92] on input "text" at bounding box center [158, 86] width 222 height 16
paste input "Celebrate the Magic of Christmas 2025"
type input "Celebrate the Magic of Christmas 2025"
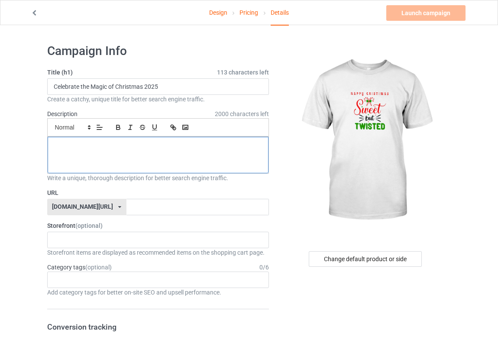
click at [126, 153] on div at bounding box center [158, 155] width 221 height 36
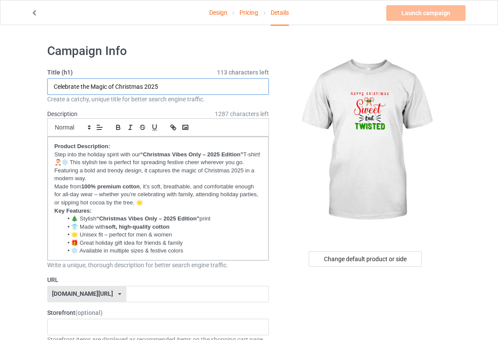
drag, startPoint x: 164, startPoint y: 90, endPoint x: 46, endPoint y: 82, distance: 118.0
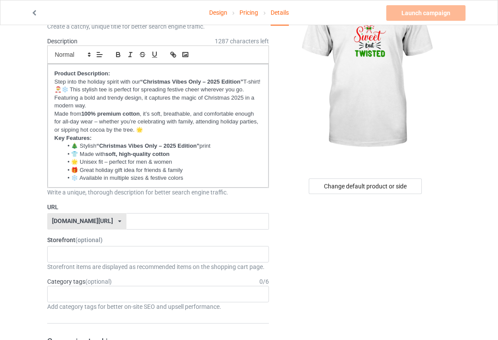
scroll to position [78, 0]
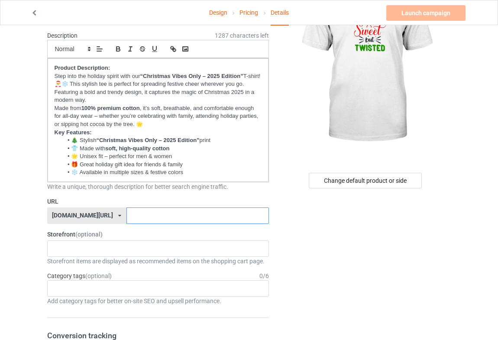
click at [126, 216] on input "text" at bounding box center [197, 215] width 142 height 16
paste input "Celebrate the Magic of Christmas 2025"
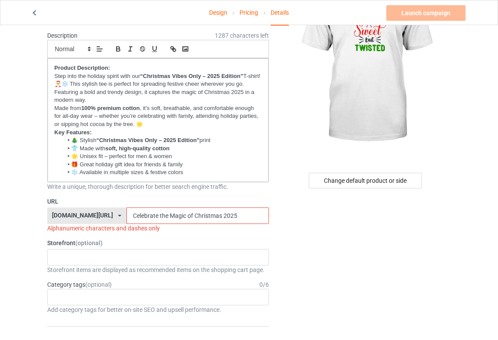
click at [135, 214] on input "Celebrate the Magic of Christmas 2025" at bounding box center [197, 215] width 142 height 16
click at [162, 216] on input "Celebratethe Magic of Christmas 2025" at bounding box center [197, 215] width 142 height 16
click at [167, 215] on input "Celebratethe Magicof Christmas 2025" at bounding box center [197, 215] width 142 height 16
click at [195, 216] on input "Celebratethe MagicofChristmas 2025" at bounding box center [197, 215] width 142 height 16
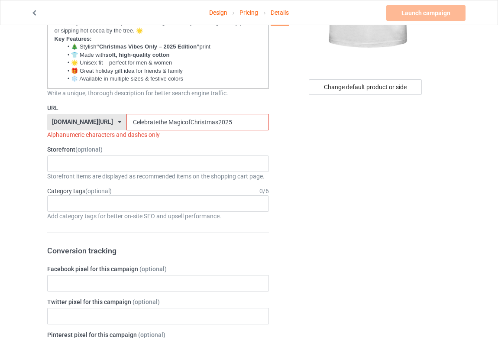
scroll to position [196, 0]
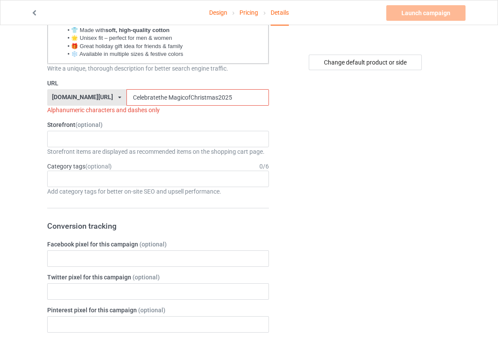
click at [307, 100] on div "Change default product or side" at bounding box center [366, 343] width 182 height 1004
drag, startPoint x: 214, startPoint y: 98, endPoint x: 166, endPoint y: 95, distance: 47.7
click at [166, 95] on input "Celebratethe MagicofChristmas2025" at bounding box center [197, 97] width 142 height 16
click at [145, 96] on input "Celebratethe MagicofChristmas2025" at bounding box center [197, 97] width 142 height 16
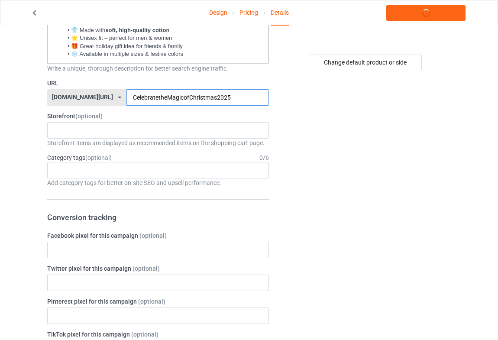
type input "CelebratetheMagicofChristmas2025"
click at [303, 112] on div "Change default product or side" at bounding box center [366, 338] width 182 height 995
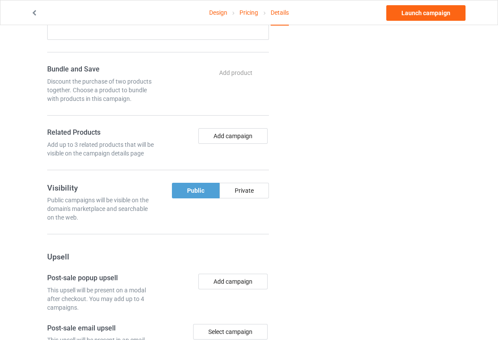
scroll to position [551, 0]
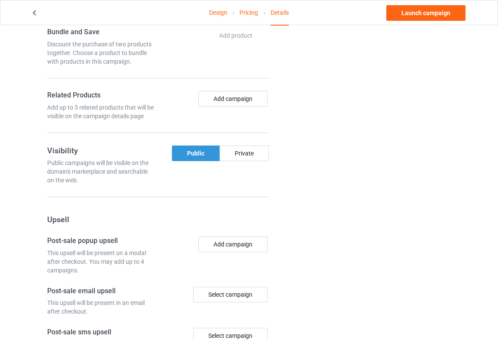
click at [203, 152] on div "Public" at bounding box center [196, 153] width 48 height 16
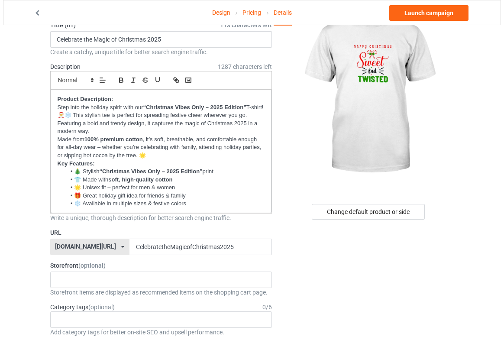
scroll to position [0, 0]
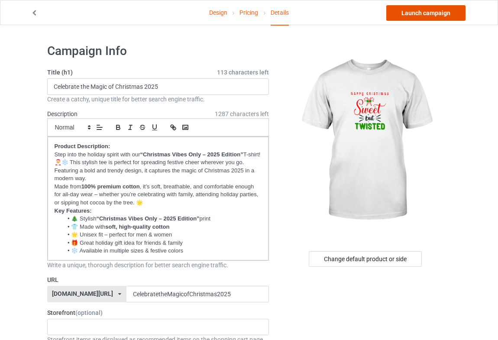
click at [439, 11] on link "Launch campaign" at bounding box center [425, 13] width 79 height 16
